Goal: Navigation & Orientation: Find specific page/section

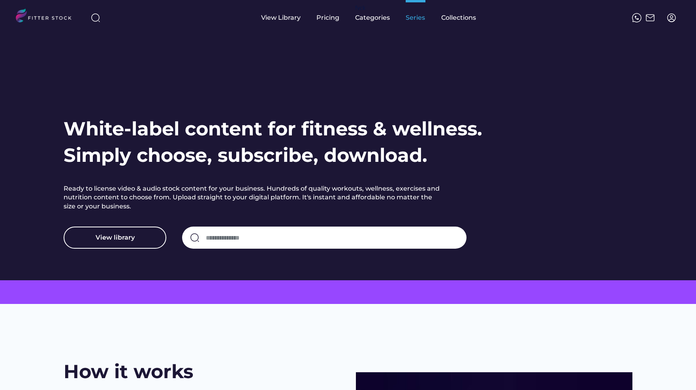
click at [406, 19] on div "Series" at bounding box center [415, 17] width 20 height 9
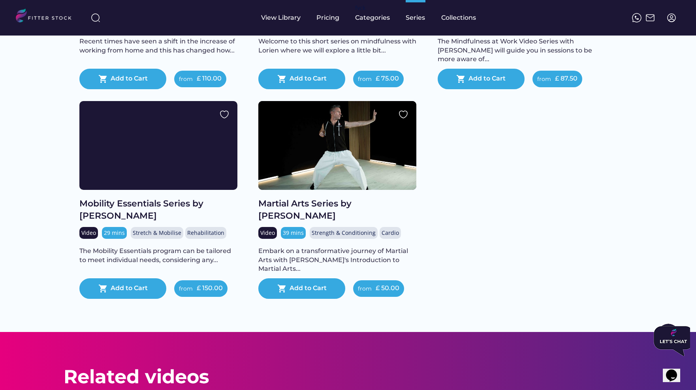
scroll to position [1136, 0]
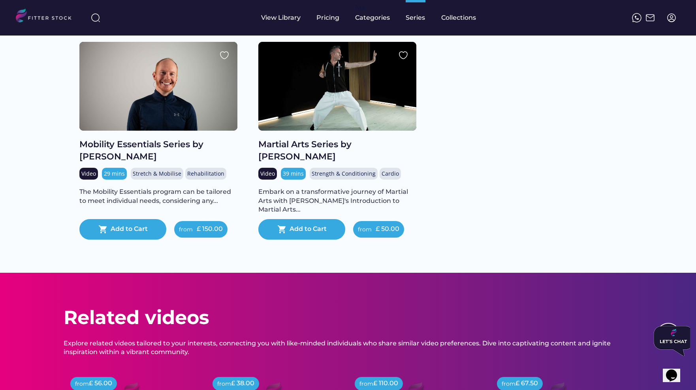
click at [326, 150] on div "Martial Arts Series by [PERSON_NAME]" at bounding box center [337, 151] width 158 height 24
